Goal: Transaction & Acquisition: Purchase product/service

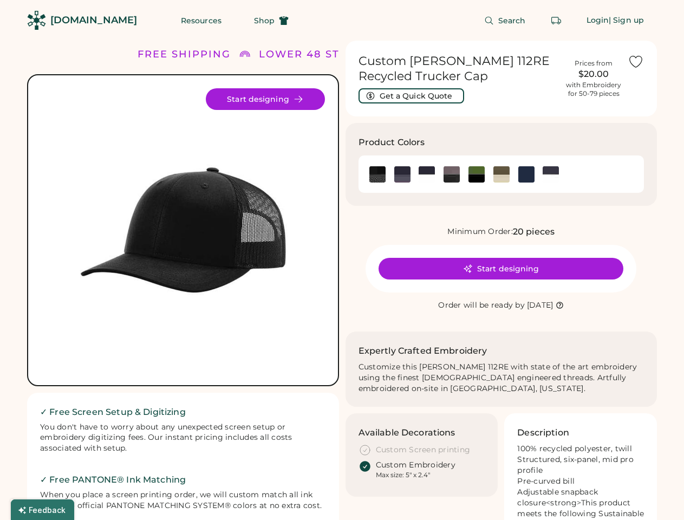
click at [342, 260] on div "FREE SHIPPING LOWER 48 STATES ALL ORDERS FREE SHIPPING LOWER 48 STATES ALL ORDE…" at bounding box center [342, 358] width 630 height 634
click at [342, 280] on div "FREE SHIPPING LOWER 48 STATES ALL ORDERS FREE SHIPPING LOWER 48 STATES ALL ORDE…" at bounding box center [342, 358] width 630 height 634
click at [183, 280] on img at bounding box center [183, 230] width 284 height 284
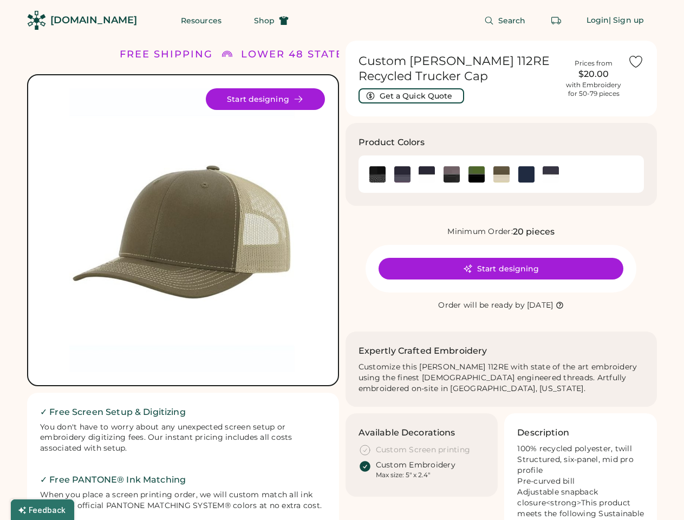
click at [183, 54] on div "FREE SHIPPING" at bounding box center [166, 54] width 93 height 15
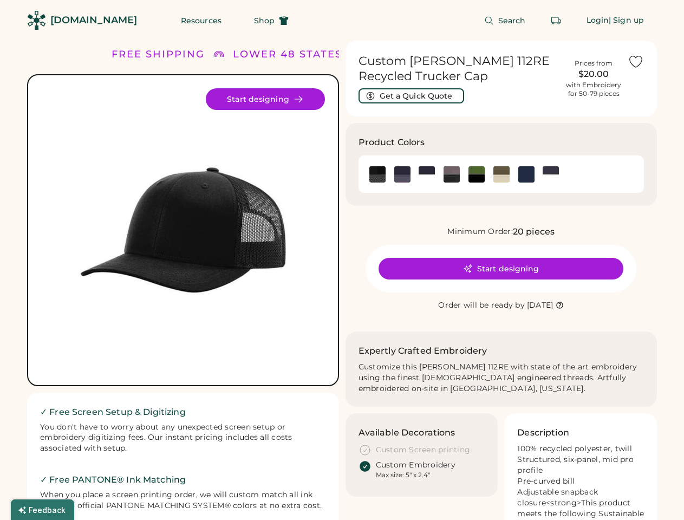
click at [189, 54] on div "FREE SHIPPING" at bounding box center [158, 54] width 93 height 15
click at [319, 54] on div "LOWER 48 STATES" at bounding box center [283, 54] width 109 height 15
click at [183, 230] on img at bounding box center [183, 230] width 284 height 284
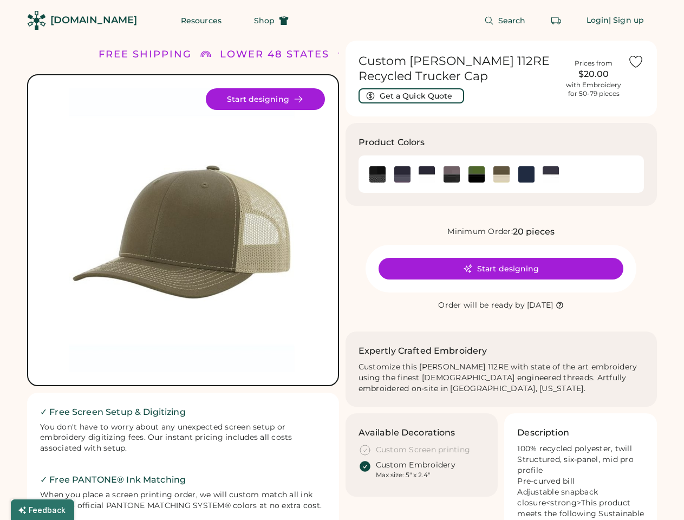
click at [183, 230] on img at bounding box center [183, 230] width 284 height 284
